Goal: Register for event/course

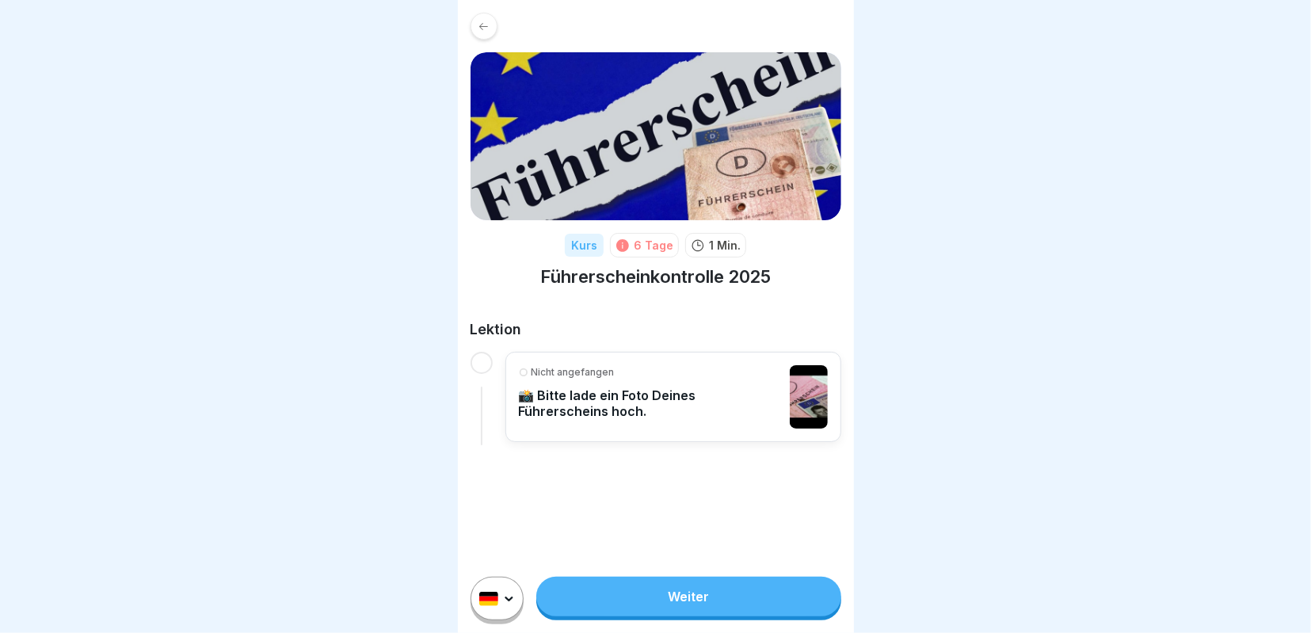
click at [661, 592] on link "Weiter" at bounding box center [688, 597] width 304 height 40
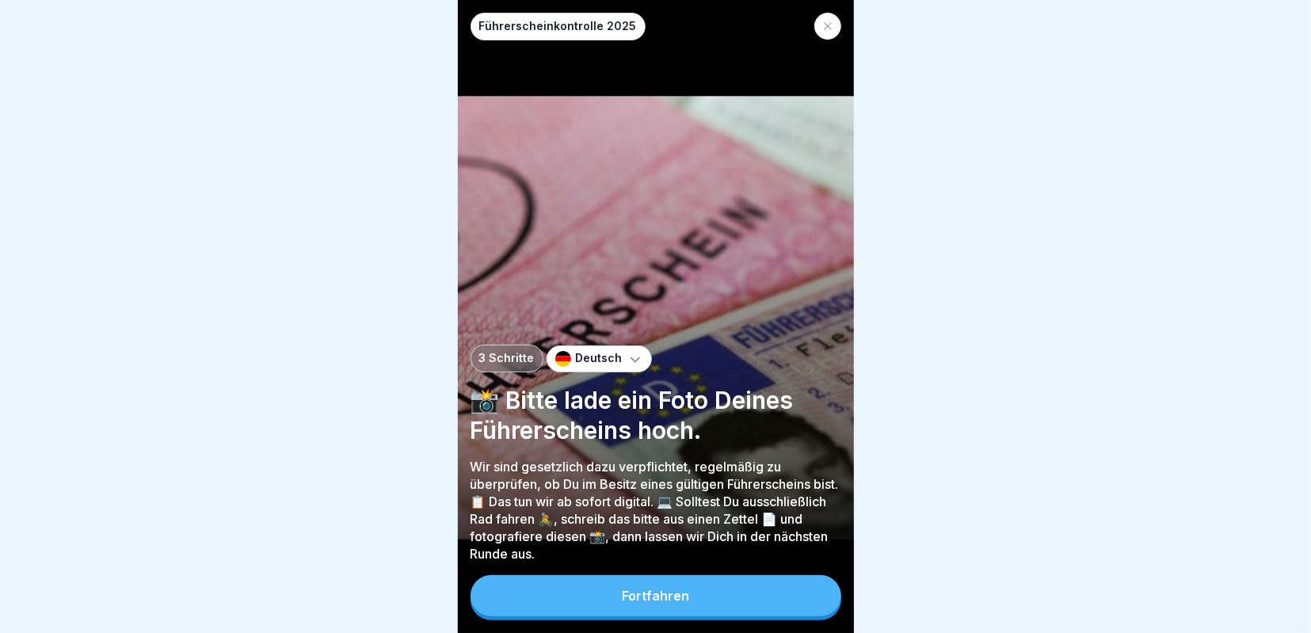
click at [642, 600] on div "Fortfahren" at bounding box center [655, 596] width 67 height 14
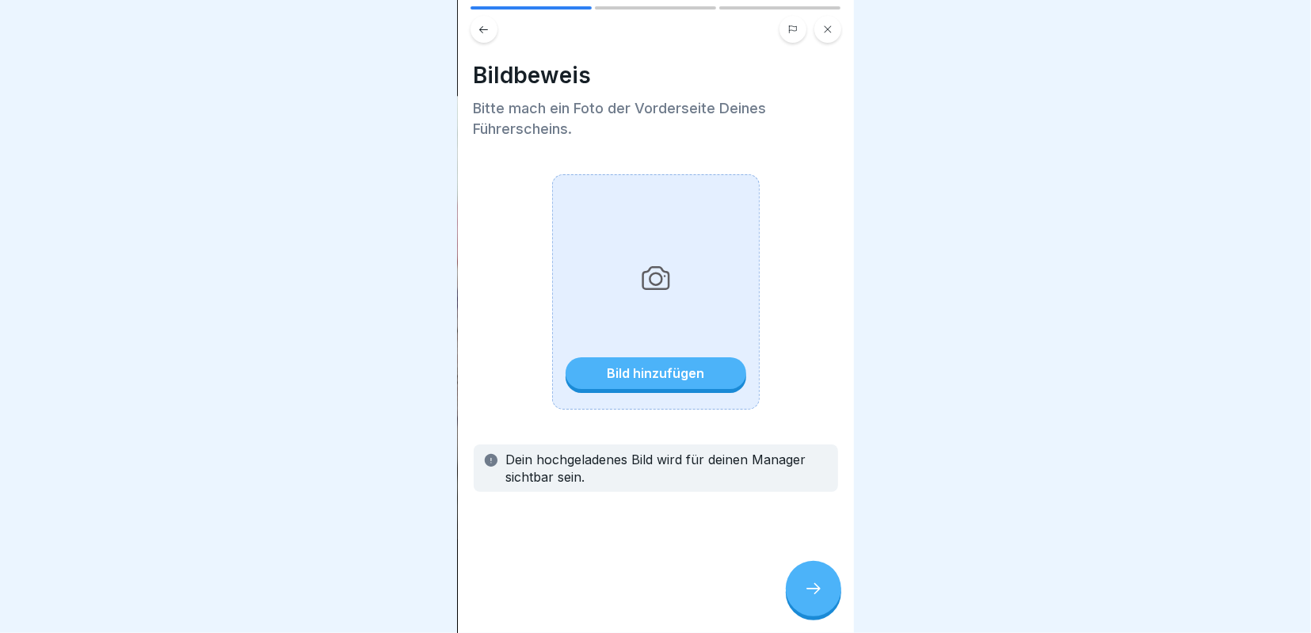
click at [654, 368] on div "Bild hinzufügen" at bounding box center [655, 373] width 97 height 14
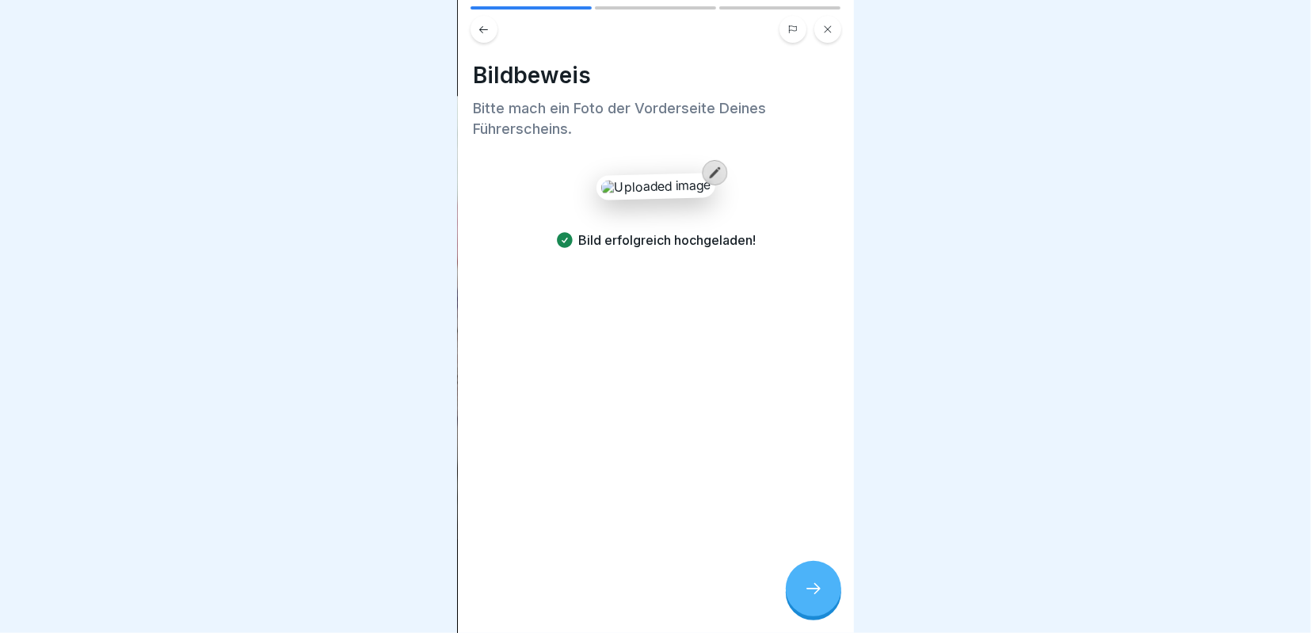
click at [815, 576] on div at bounding box center [813, 588] width 55 height 55
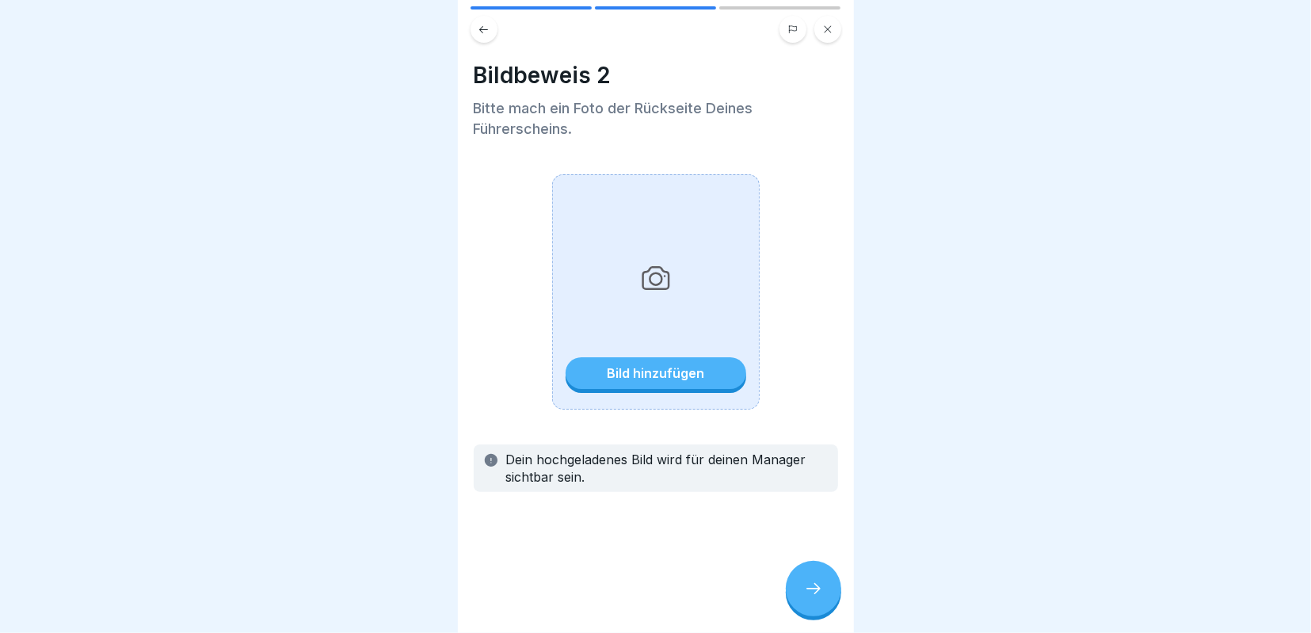
drag, startPoint x: 893, startPoint y: 365, endPoint x: 882, endPoint y: 363, distance: 11.3
click at [892, 364] on div at bounding box center [655, 316] width 1311 height 633
click at [627, 376] on div "Bild hinzufügen" at bounding box center [655, 373] width 97 height 14
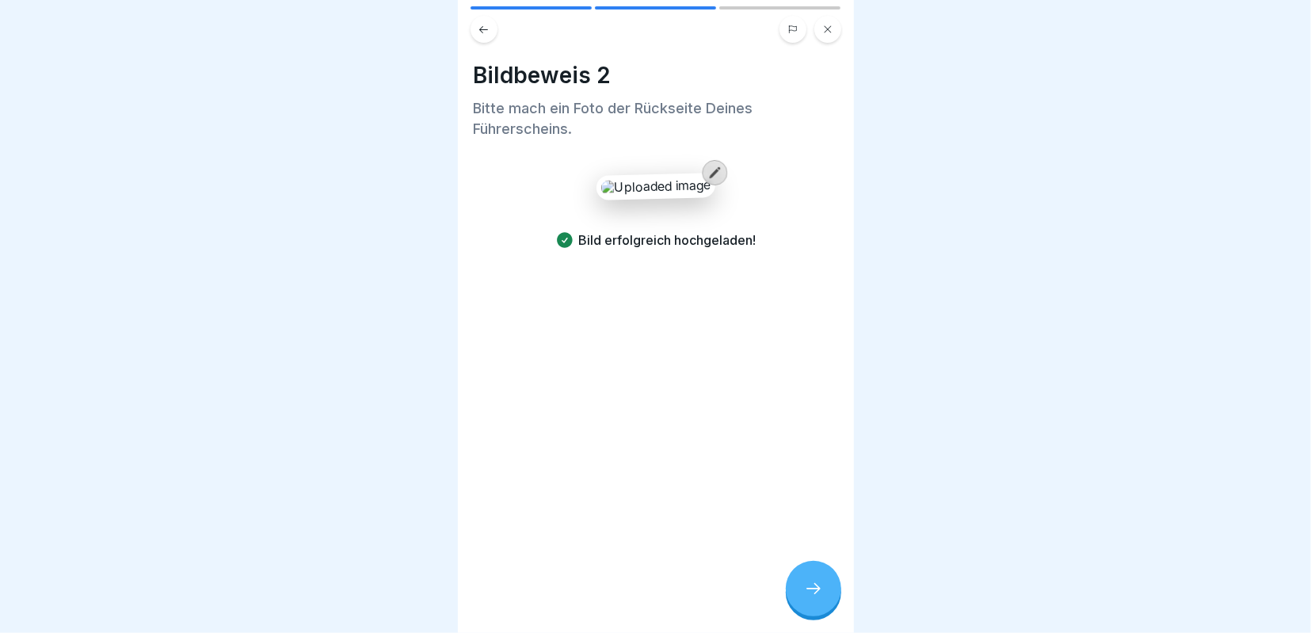
click at [814, 584] on icon at bounding box center [813, 588] width 19 height 19
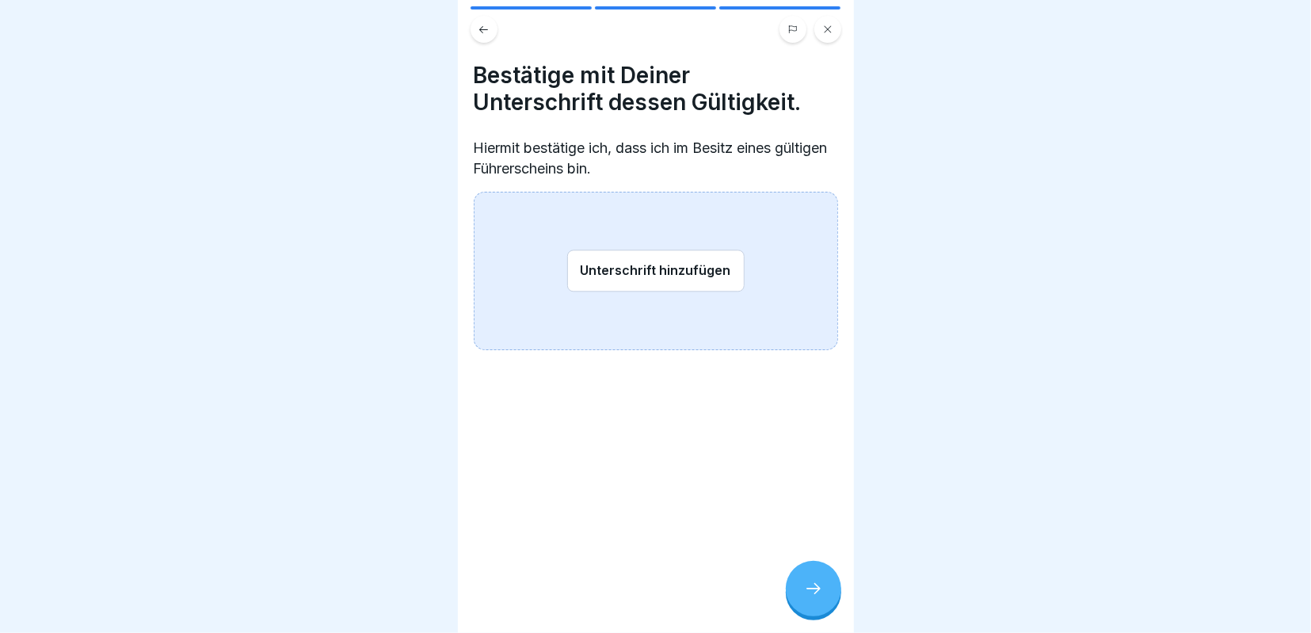
click at [613, 270] on button "Unterschrift hinzufügen" at bounding box center [655, 271] width 177 height 42
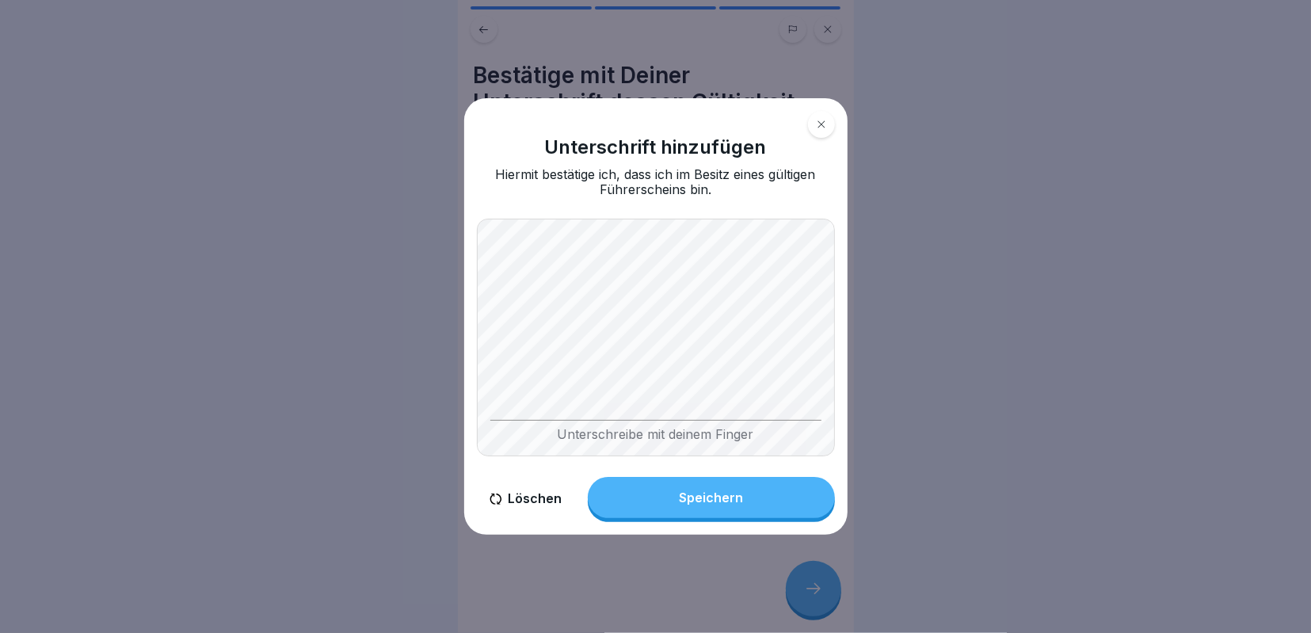
click at [696, 497] on div "Speichern" at bounding box center [711, 497] width 64 height 14
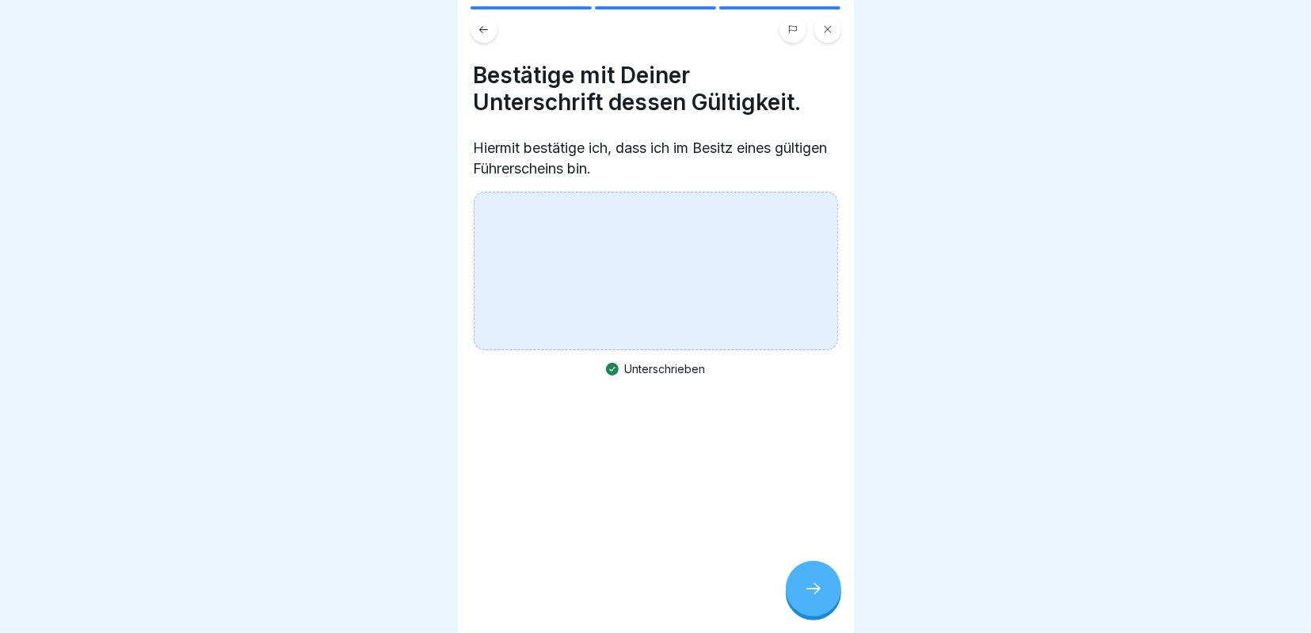
click at [818, 585] on icon at bounding box center [813, 588] width 19 height 19
